Goal: Transaction & Acquisition: Purchase product/service

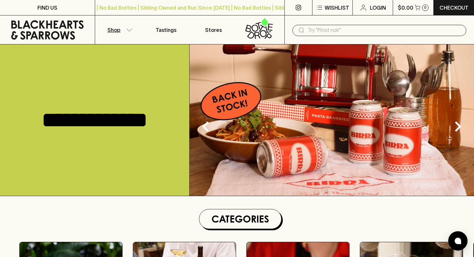
click at [123, 31] on button "Shop" at bounding box center [118, 29] width 47 height 29
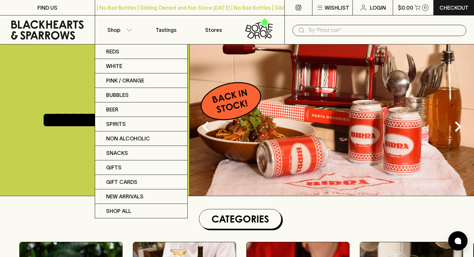
click at [323, 29] on div at bounding box center [237, 128] width 474 height 257
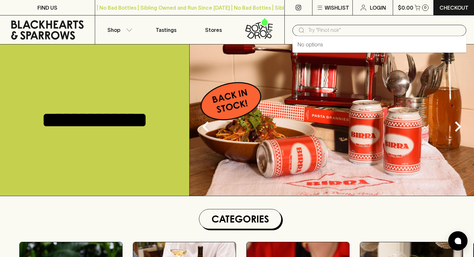
click at [323, 29] on input "text" at bounding box center [384, 30] width 153 height 10
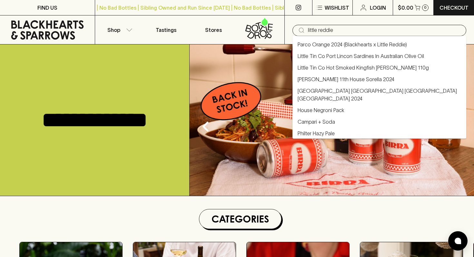
type input "Little Tin Co Hot Smoked Kingfish [PERSON_NAME] 110g"
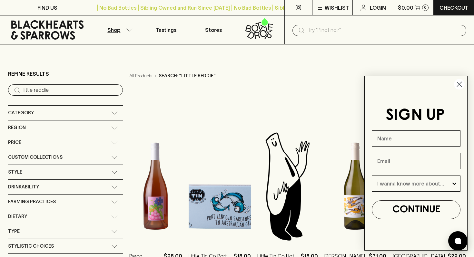
click at [459, 83] on circle "Close dialog" at bounding box center [459, 84] width 11 height 11
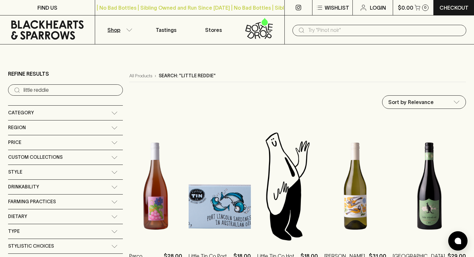
click at [51, 127] on div "Region" at bounding box center [59, 128] width 103 height 8
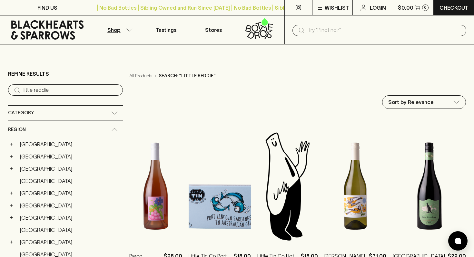
click at [122, 31] on button "Shop" at bounding box center [118, 29] width 47 height 29
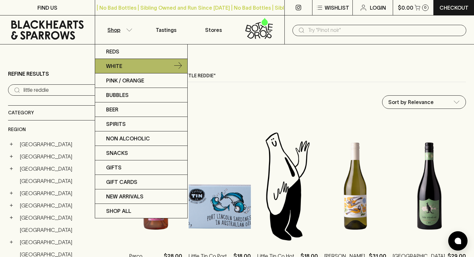
click at [117, 70] on p "White" at bounding box center [114, 66] width 16 height 8
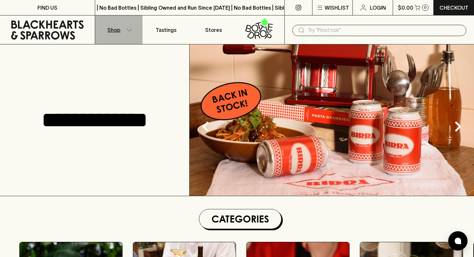
click at [117, 30] on p "Shop" at bounding box center [113, 30] width 13 height 8
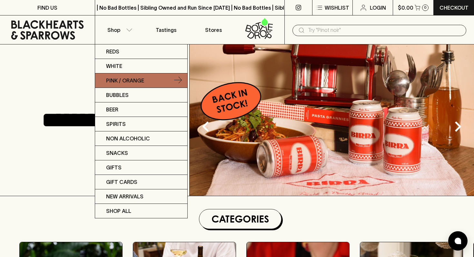
click at [118, 83] on p "Pink / Orange" at bounding box center [125, 81] width 38 height 8
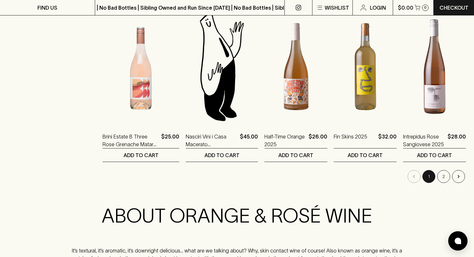
scroll to position [628, 0]
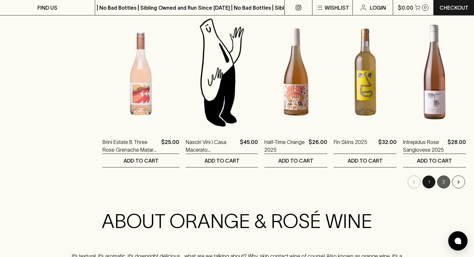
click at [443, 183] on button "2" at bounding box center [443, 182] width 13 height 13
